Goal: Transaction & Acquisition: Purchase product/service

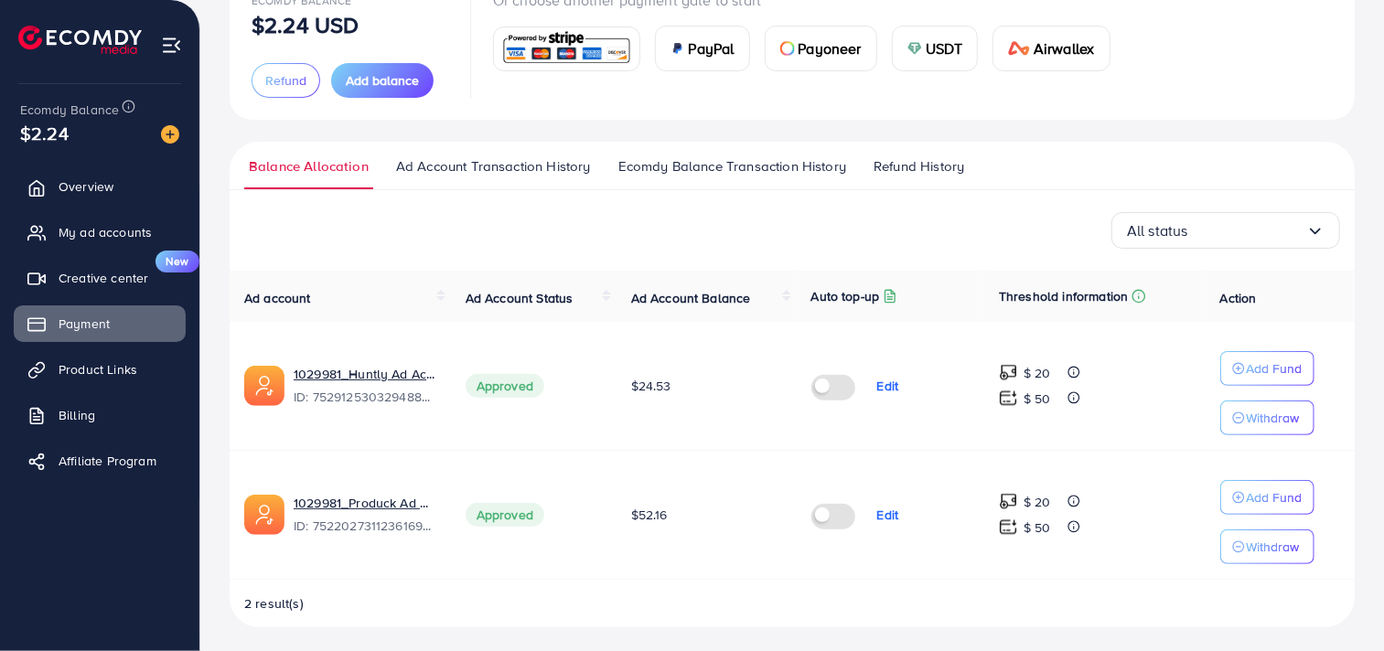
scroll to position [148, 0]
drag, startPoint x: 460, startPoint y: 272, endPoint x: 934, endPoint y: 50, distance: 522.8
click at [934, 50] on span "USDT" at bounding box center [943, 47] width 37 height 22
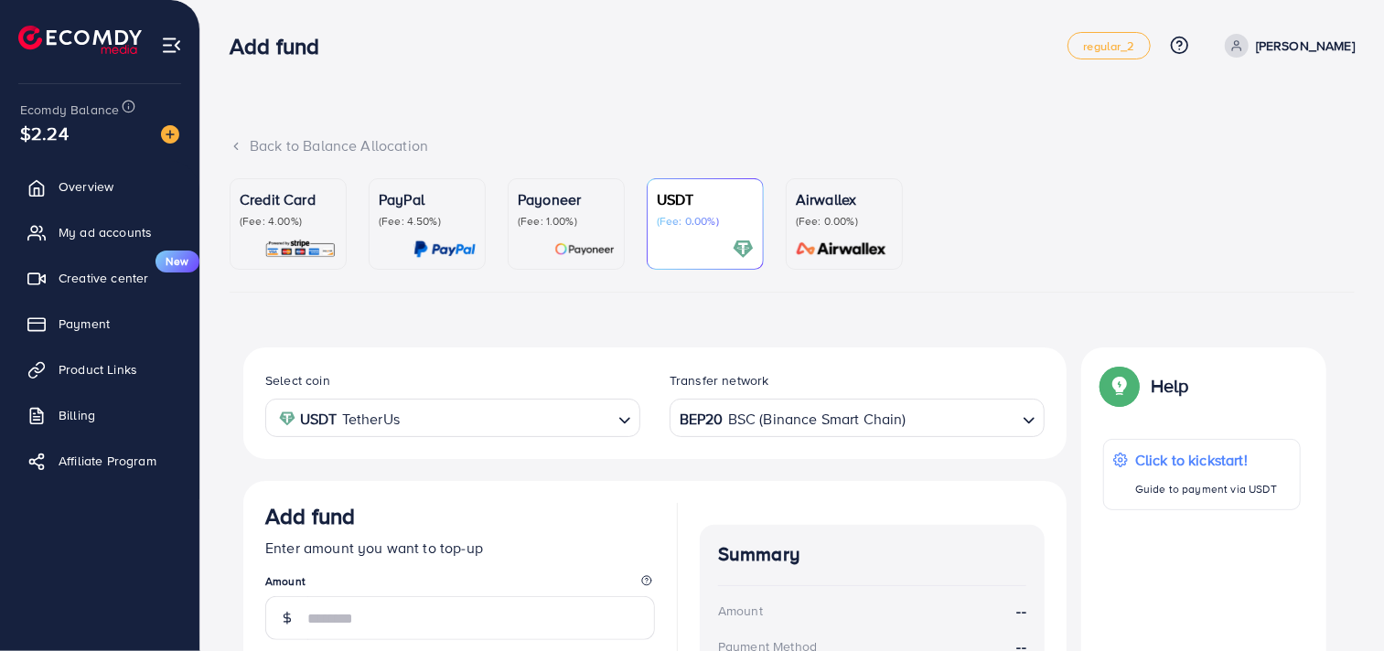
click at [699, 421] on div "BEP20 BSC (Binance Smart Chain)" at bounding box center [846, 417] width 341 height 32
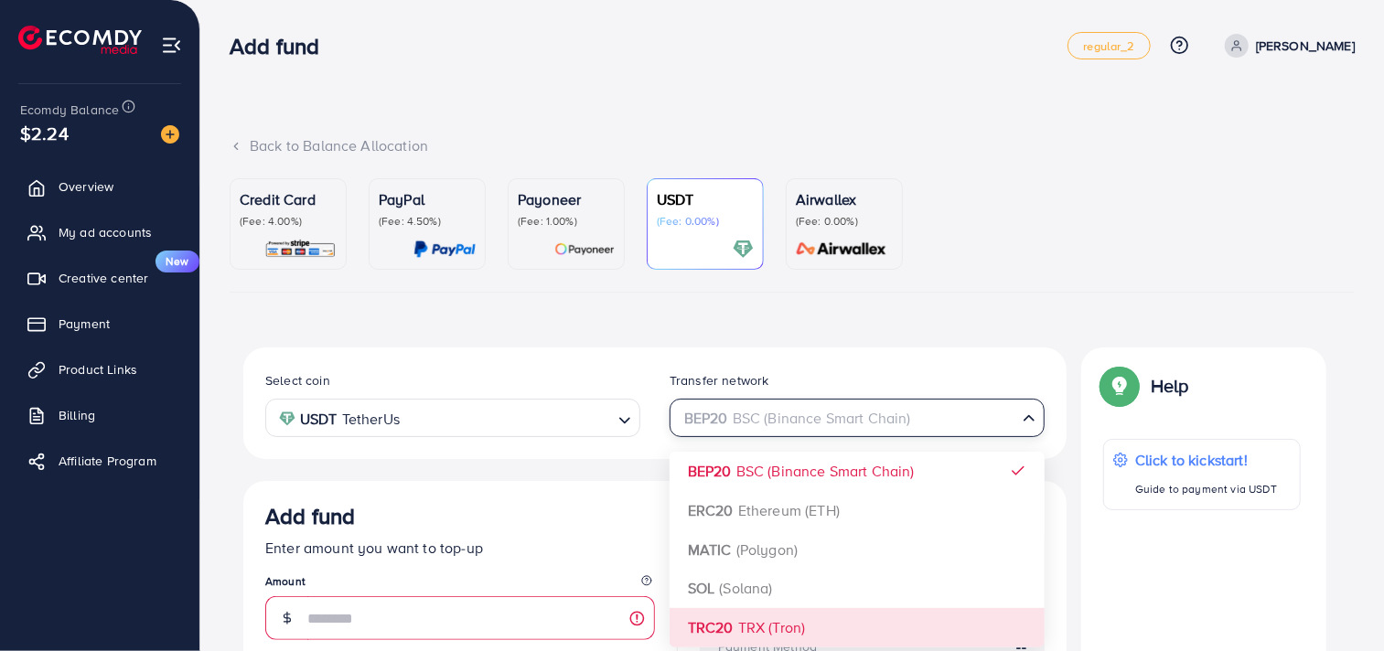
click at [698, 624] on div "Select coin USDT TetherUs Loading... Transfer network BEP20 BSC (Binance Smart …" at bounding box center [654, 649] width 823 height 604
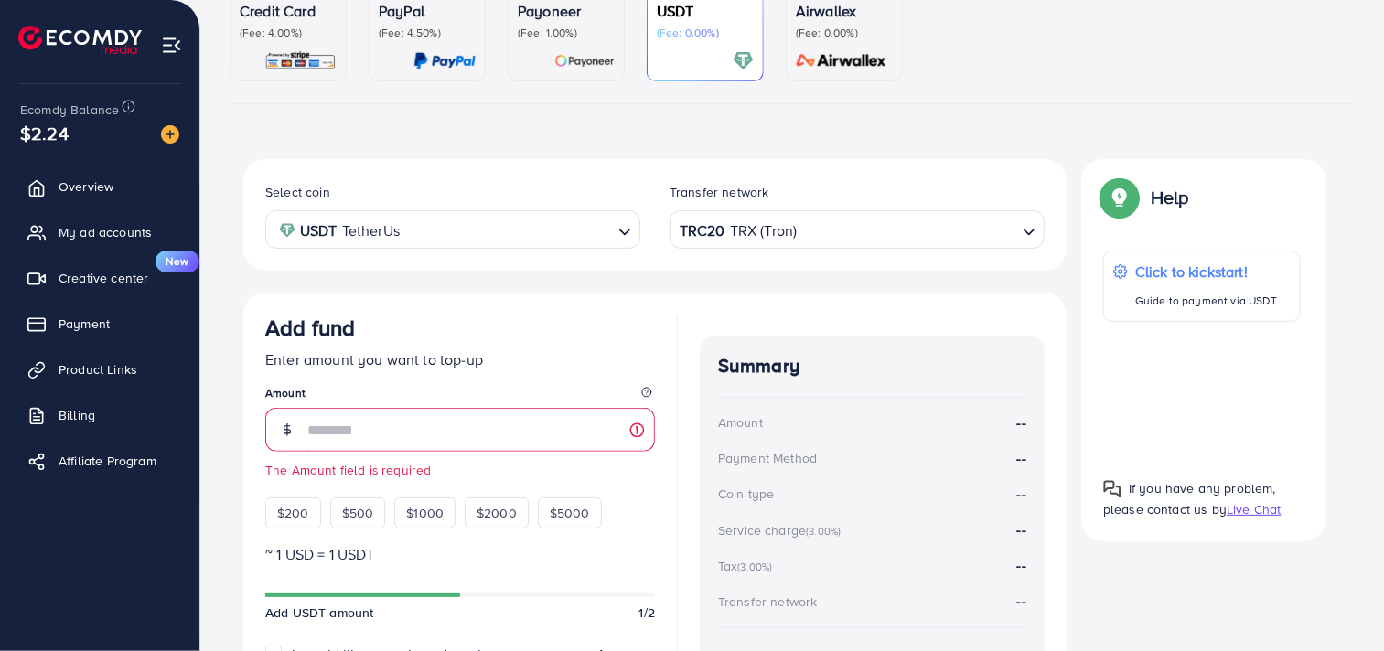
scroll to position [196, 0]
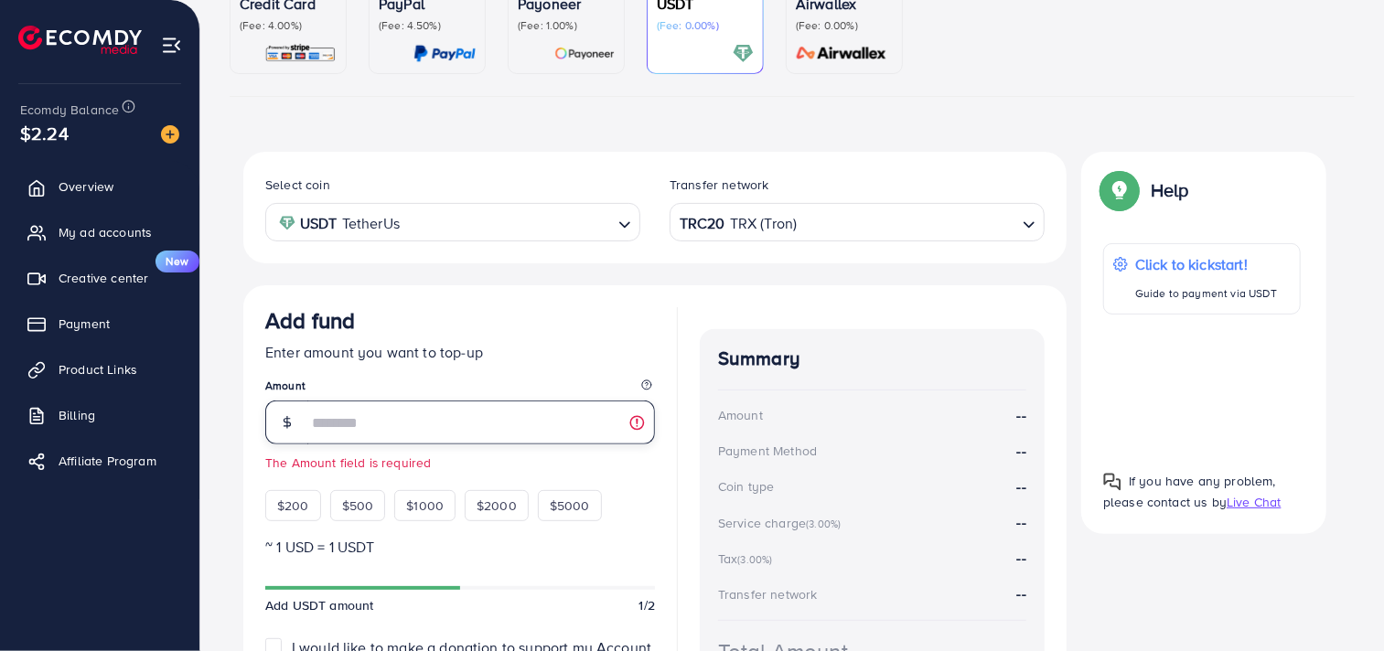
click at [504, 432] on input "number" at bounding box center [480, 423] width 347 height 44
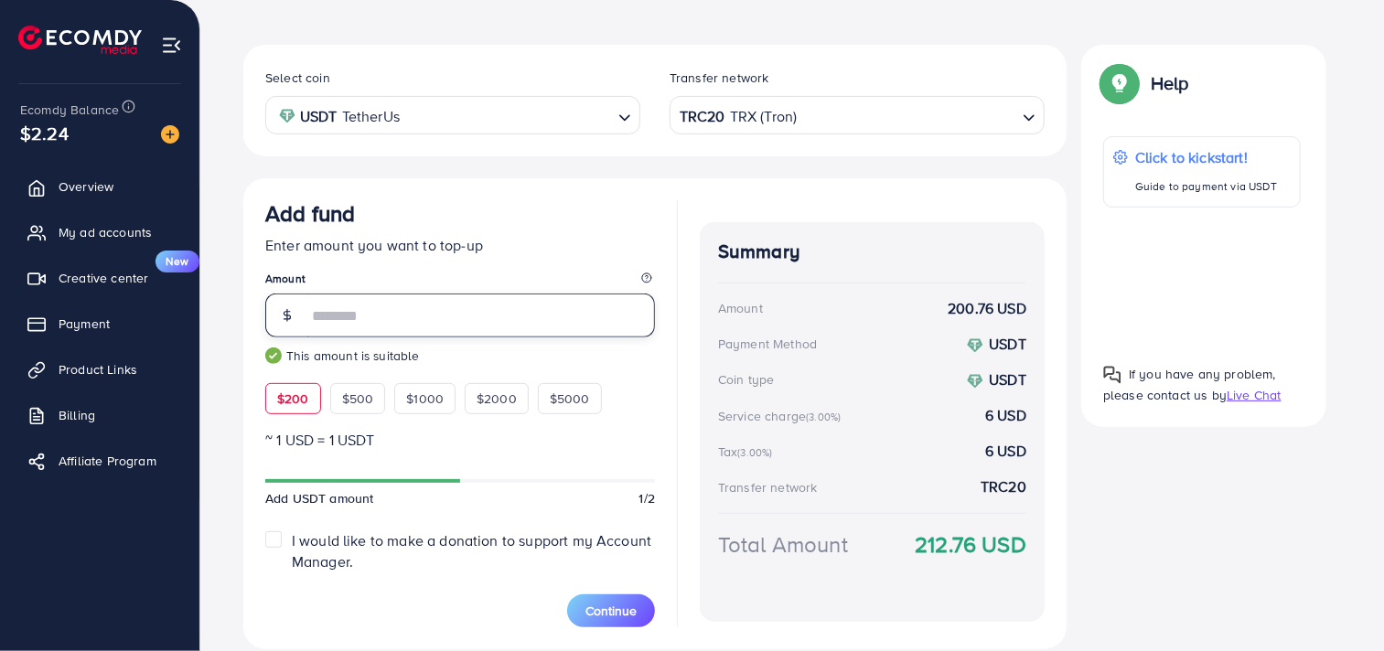
scroll to position [304, 0]
type input "***"
click at [611, 609] on span "Continue" at bounding box center [610, 610] width 51 height 18
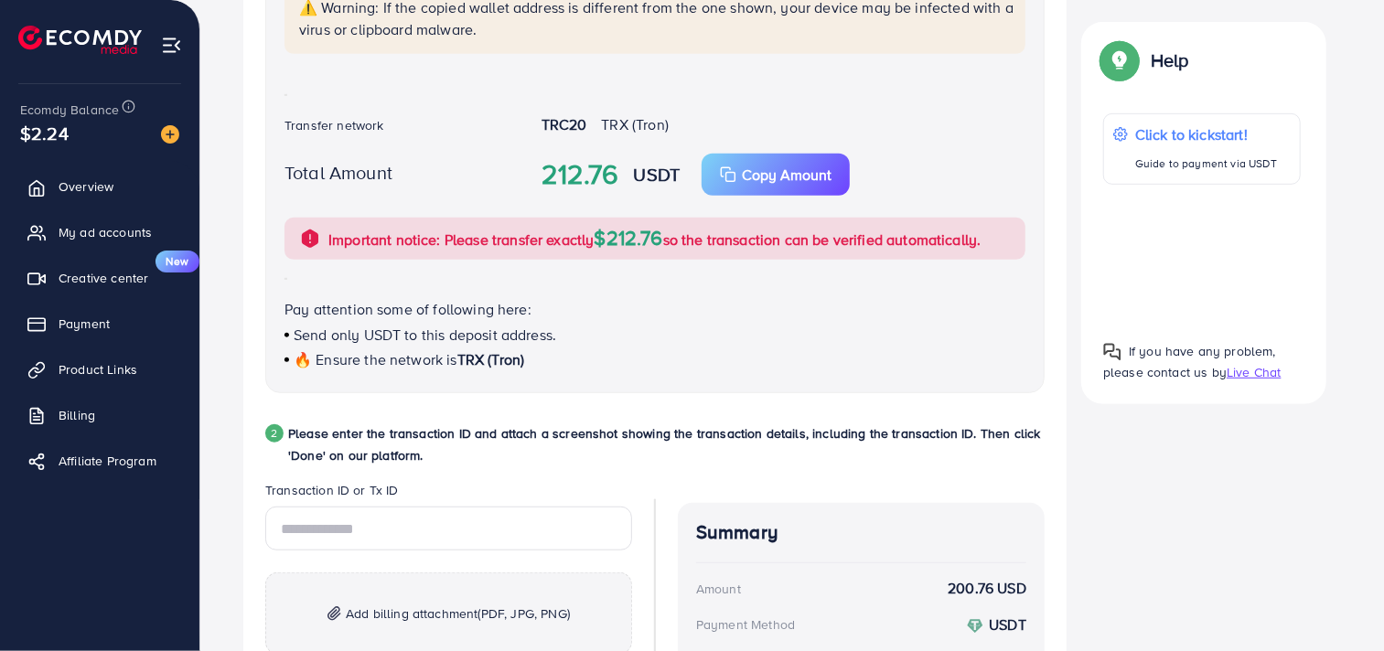
scroll to position [586, 0]
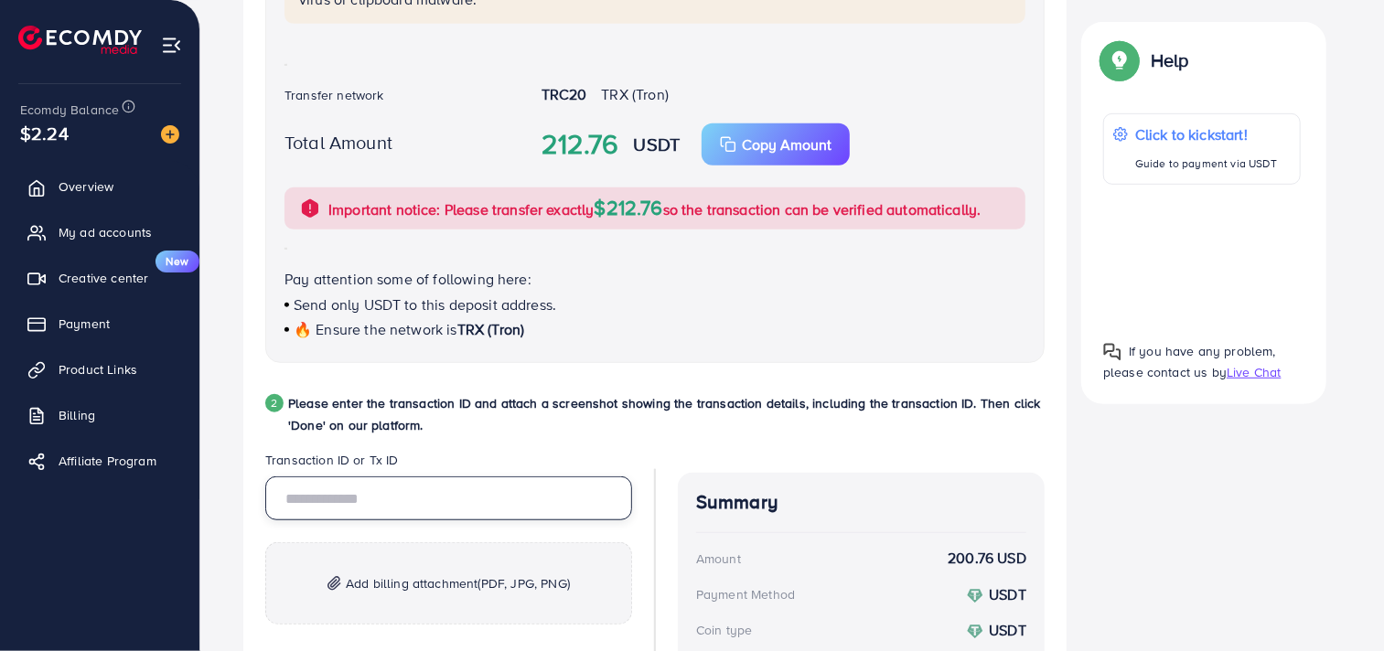
click at [410, 488] on input "text" at bounding box center [448, 498] width 367 height 44
paste input "**********"
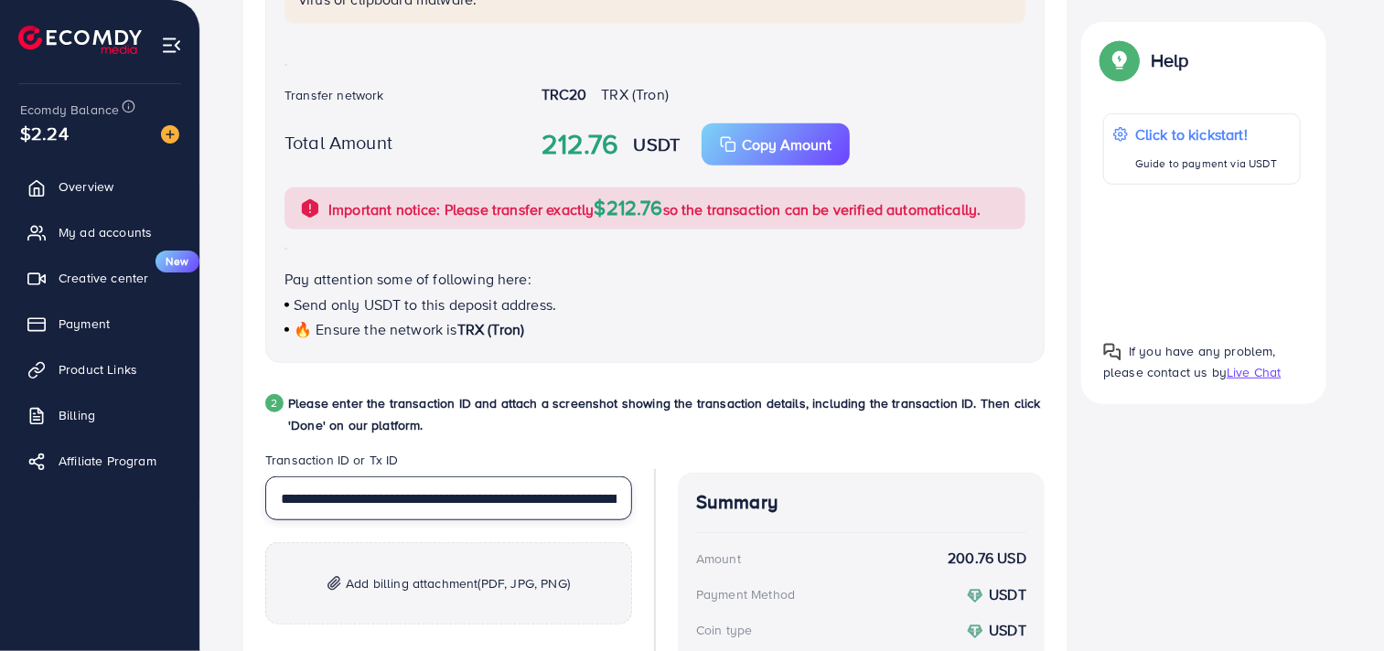
scroll to position [0, 166]
type input "**********"
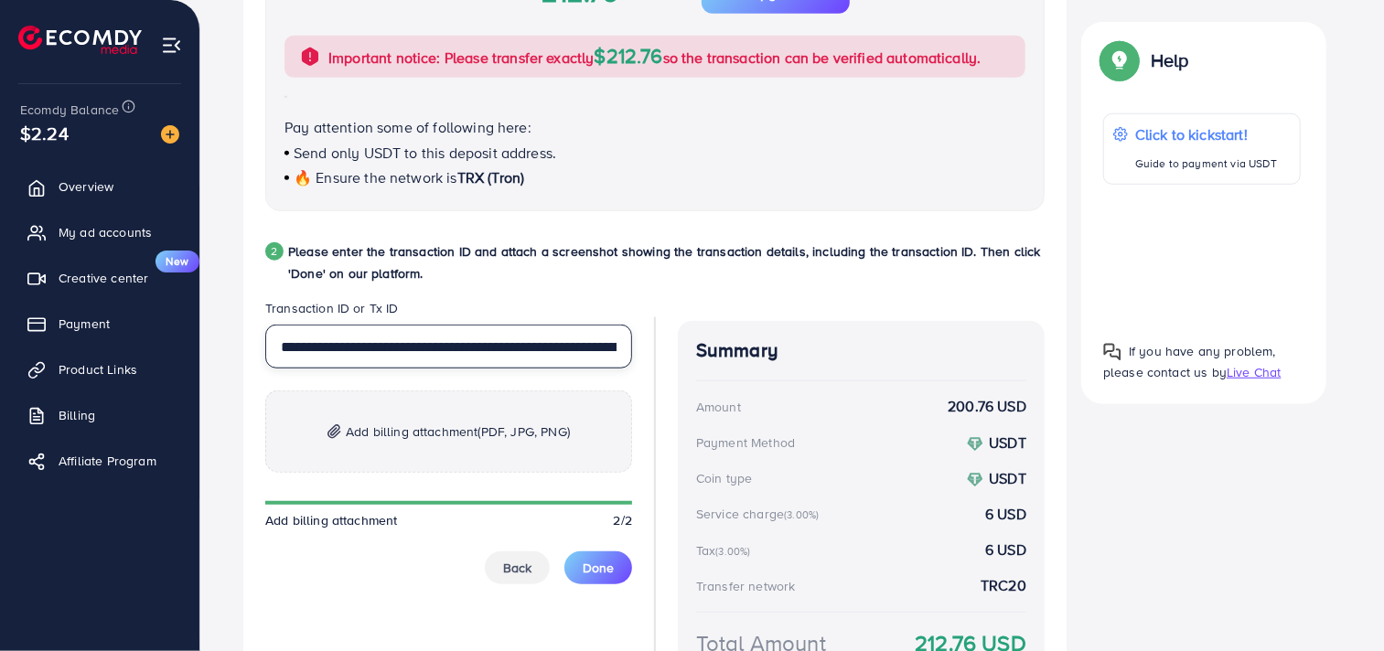
scroll to position [741, 0]
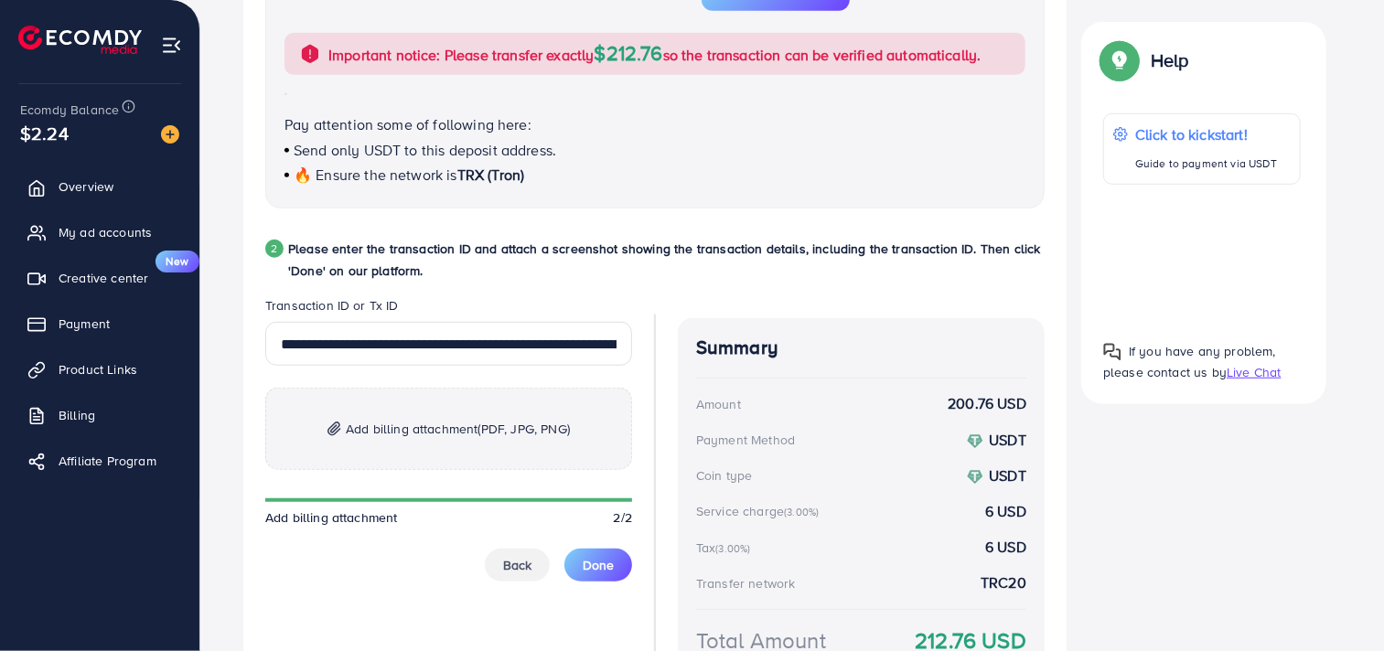
click at [454, 442] on p "Add billing attachment (PDF, JPG, PNG)" at bounding box center [448, 429] width 367 height 82
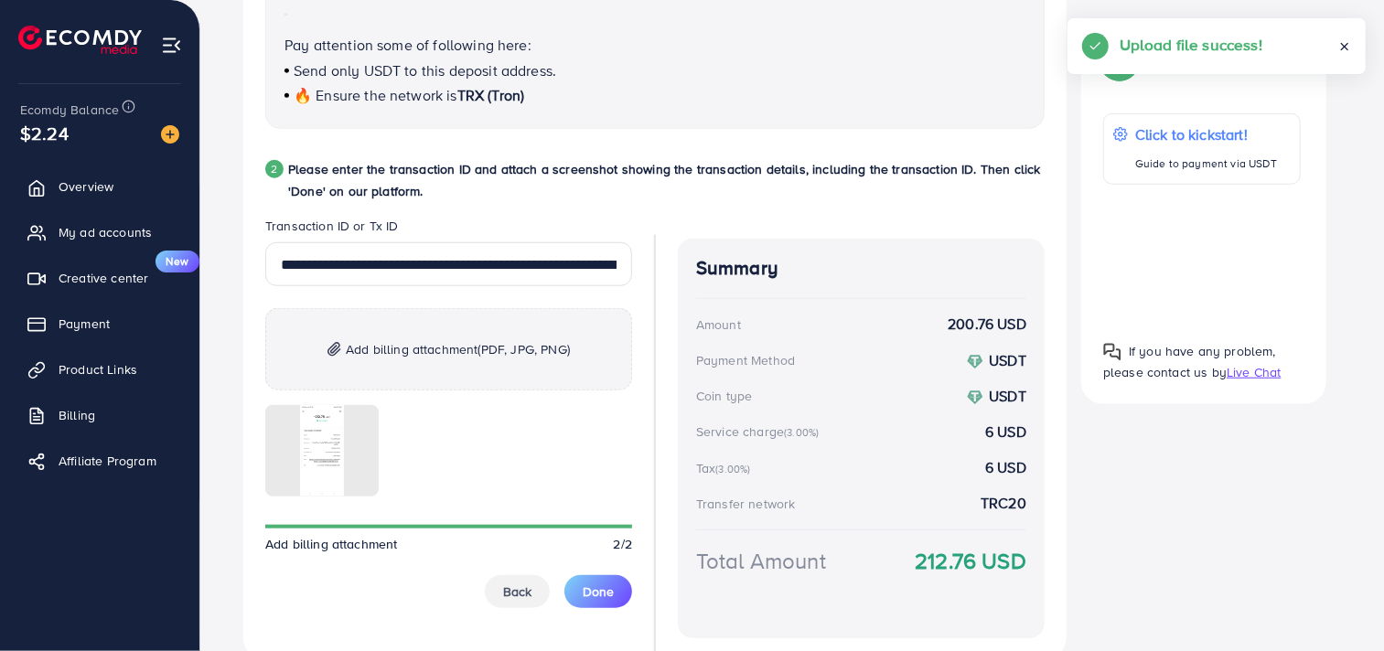
scroll to position [838, 0]
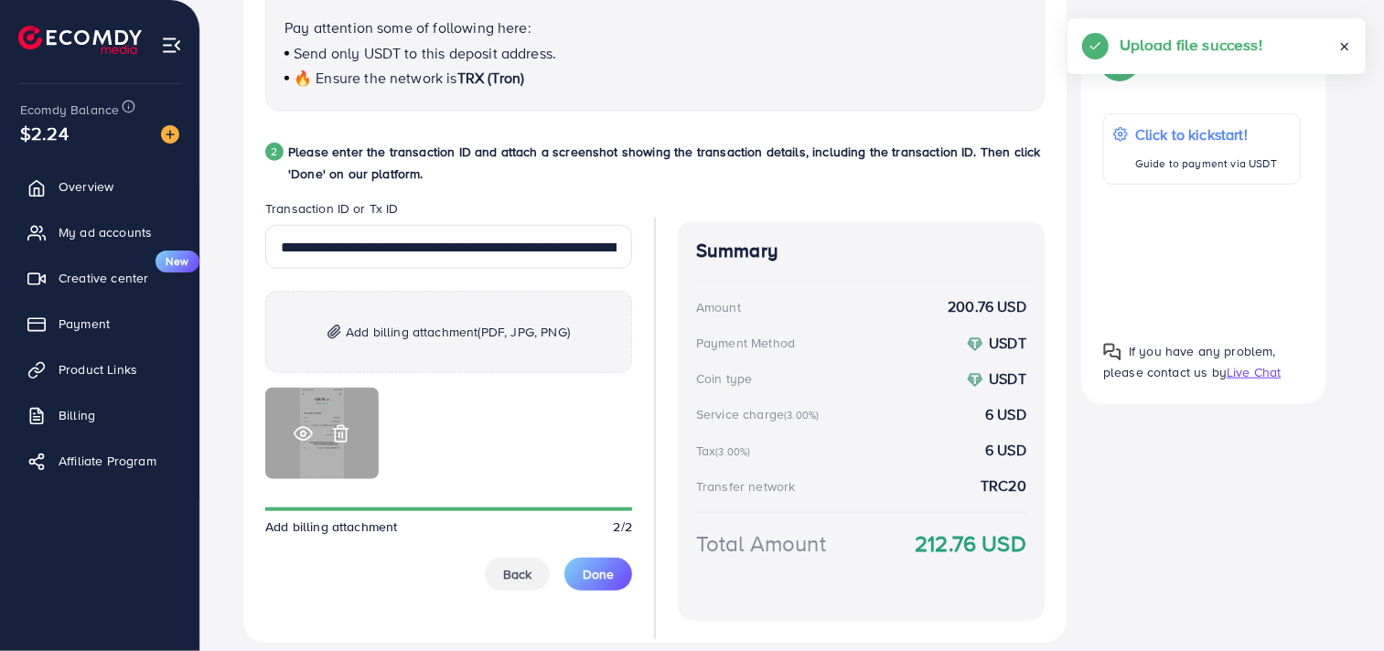
click at [301, 432] on circle at bounding box center [303, 434] width 5 height 5
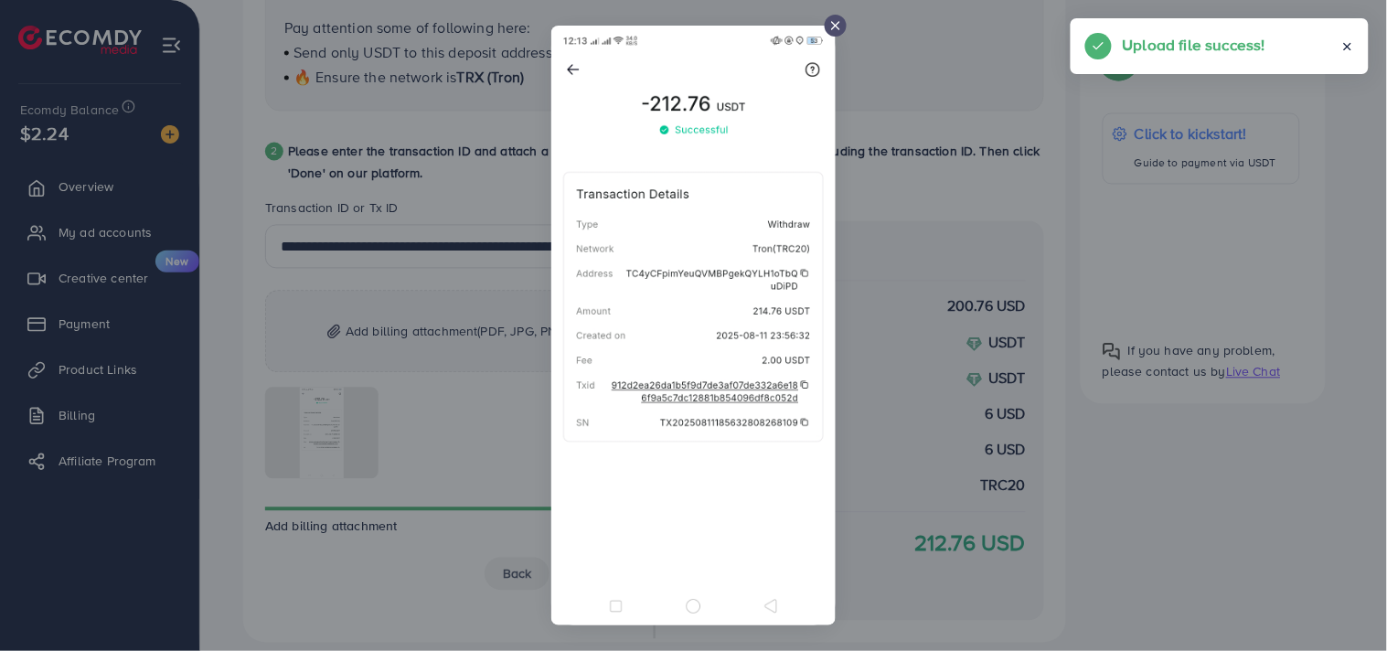
click at [219, 461] on div at bounding box center [693, 325] width 1387 height 651
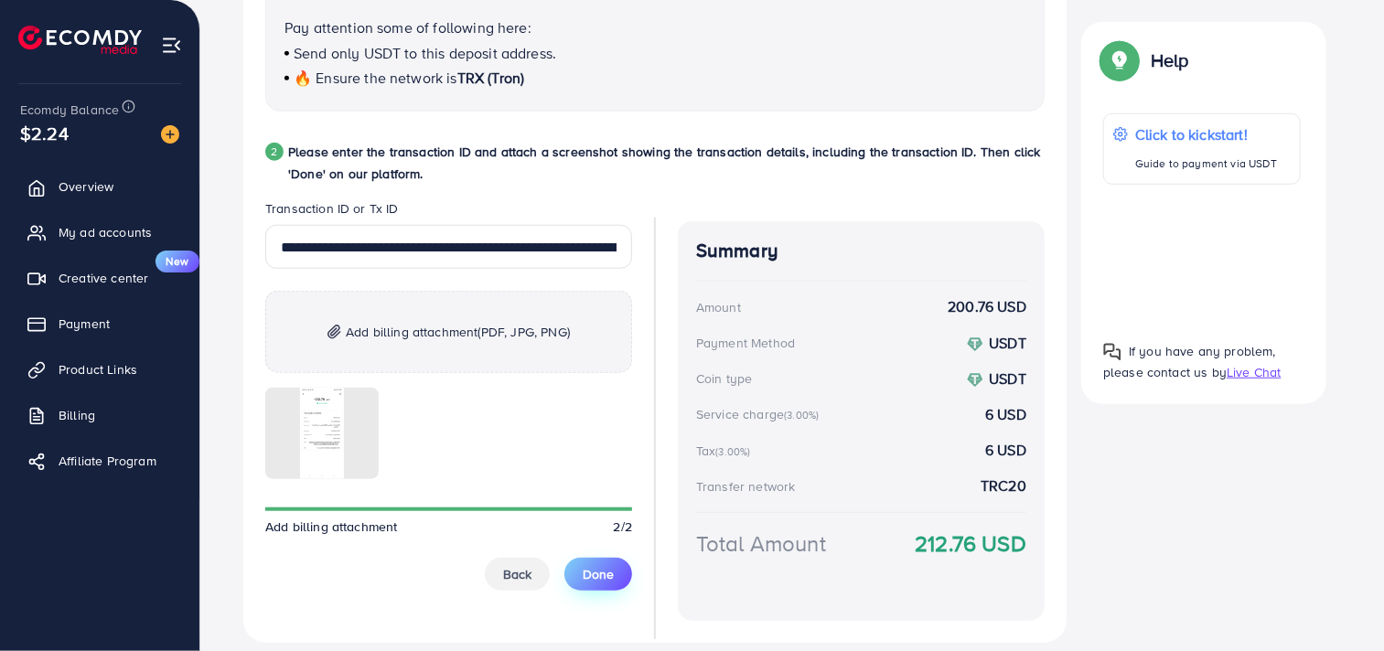
click at [600, 578] on span "Done" at bounding box center [597, 574] width 31 height 18
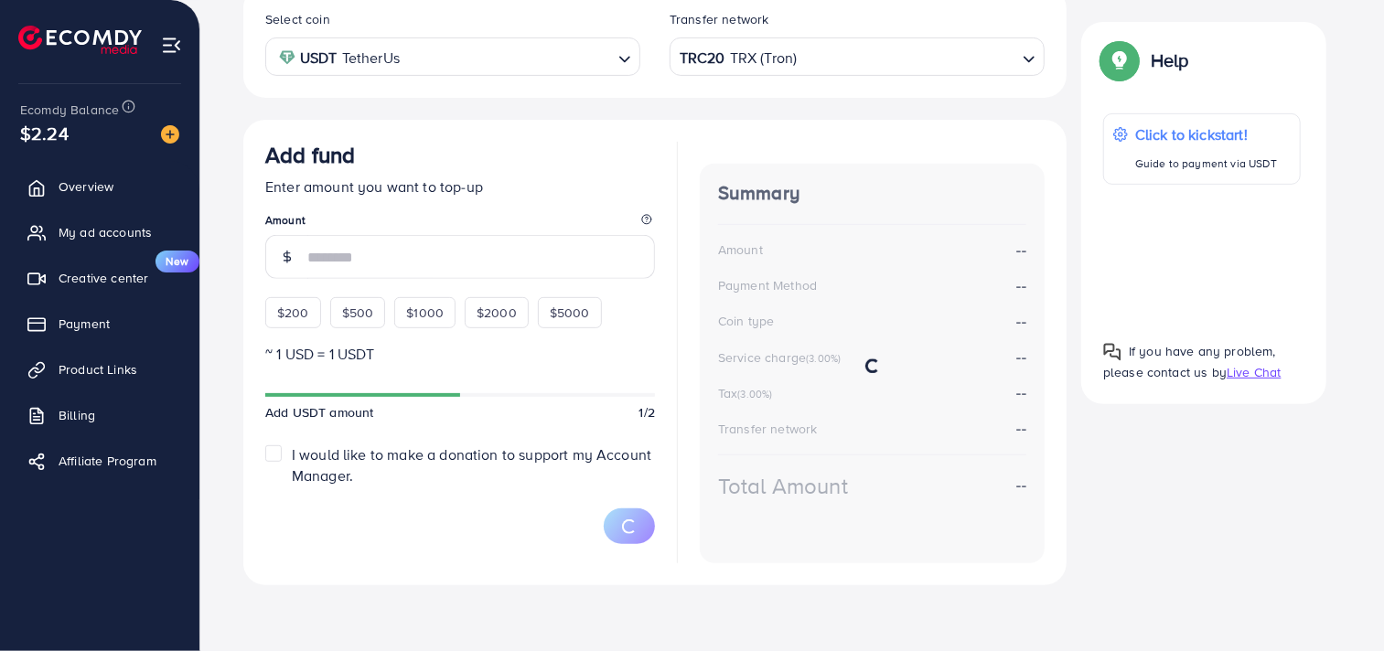
scroll to position [360, 0]
click at [97, 323] on span "Payment" at bounding box center [88, 324] width 51 height 18
